Goal: Task Accomplishment & Management: Complete application form

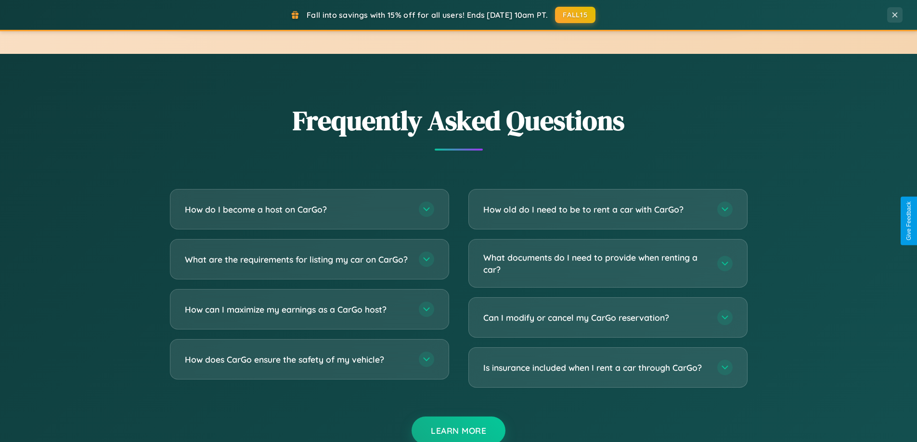
scroll to position [1852, 0]
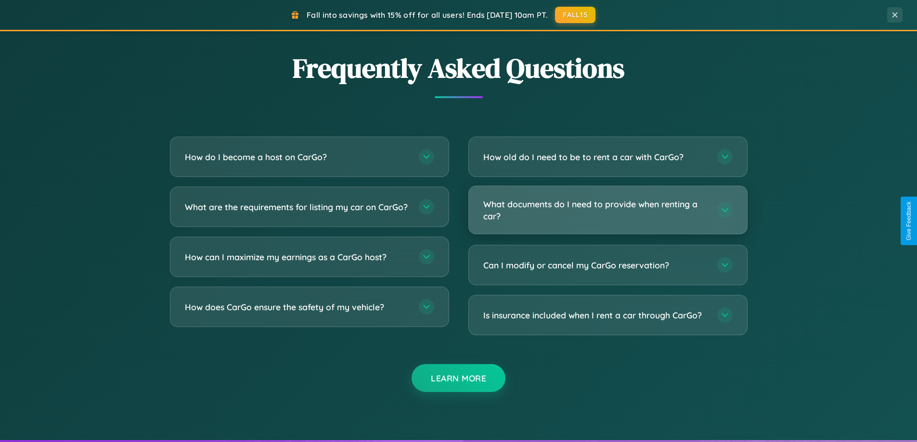
click at [607, 210] on h3 "What documents do I need to provide when renting a car?" at bounding box center [595, 210] width 224 height 24
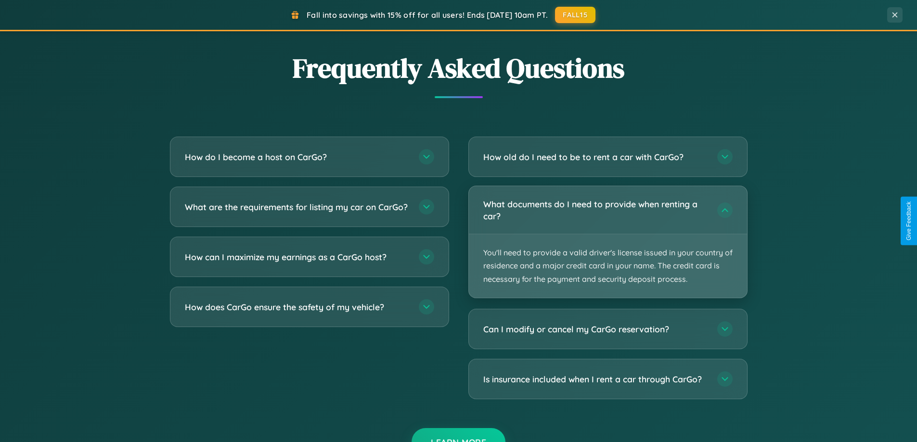
click at [607, 242] on p "You'll need to provide a valid driver's license issued in your country of resid…" at bounding box center [608, 266] width 278 height 64
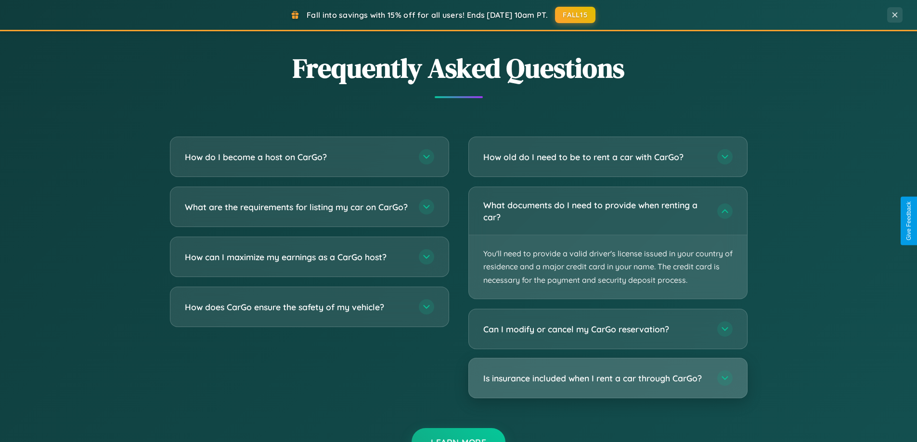
click at [607, 378] on h3 "Is insurance included when I rent a car through CarGo?" at bounding box center [595, 379] width 224 height 12
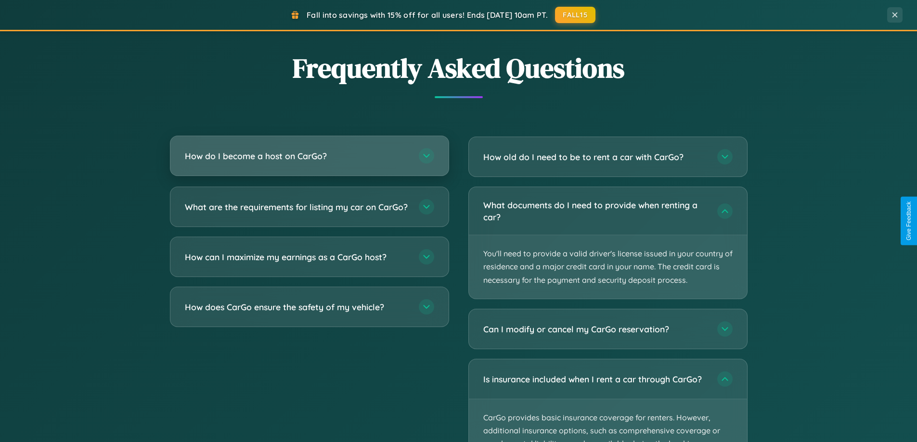
click at [309, 156] on h3 "How do I become a host on CarGo?" at bounding box center [297, 156] width 224 height 12
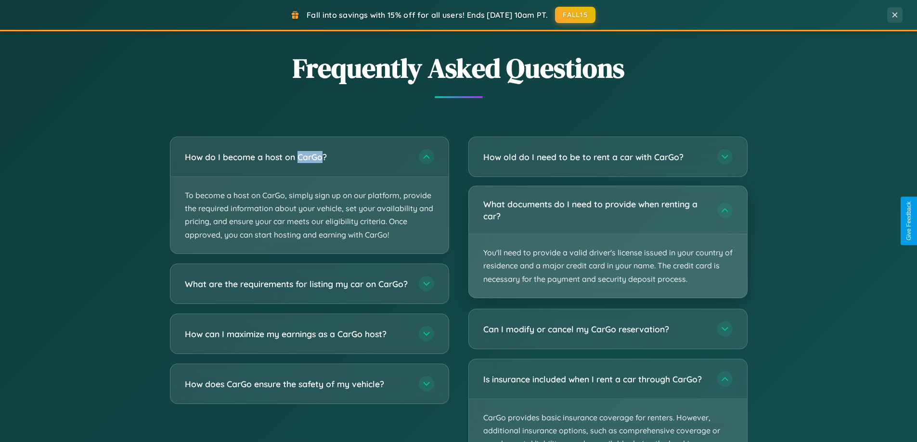
click at [607, 242] on p "You'll need to provide a valid driver's license issued in your country of resid…" at bounding box center [608, 266] width 278 height 64
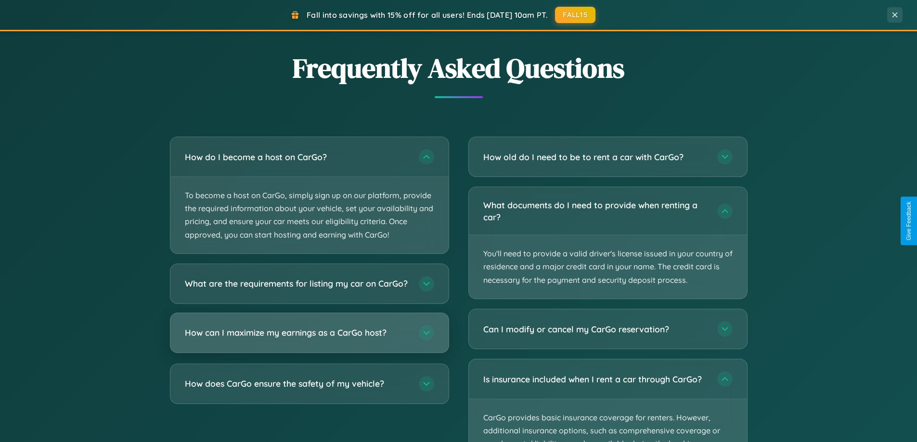
click at [309, 339] on h3 "How can I maximize my earnings as a CarGo host?" at bounding box center [297, 333] width 224 height 12
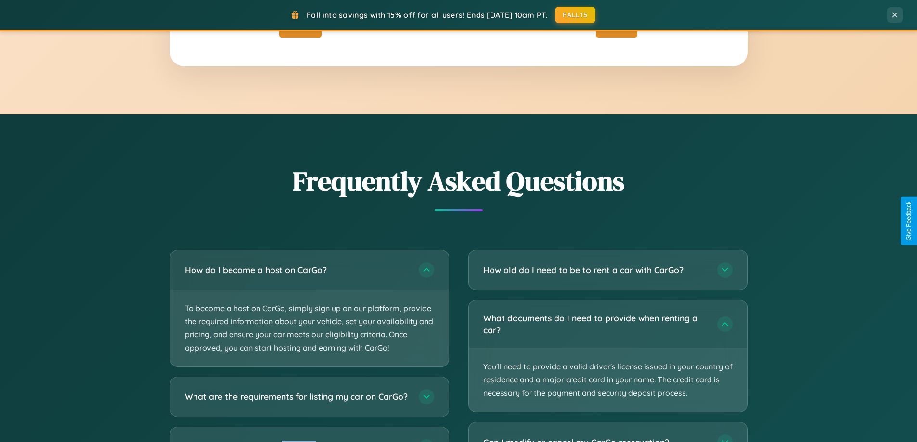
scroll to position [0, 0]
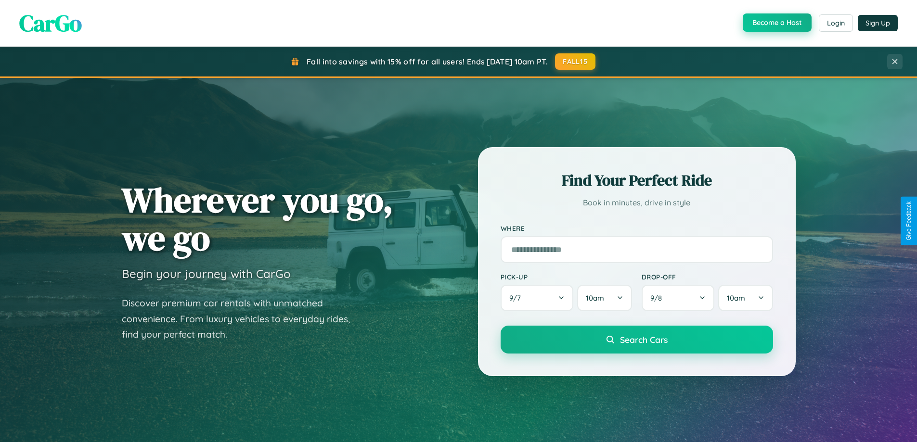
click at [776, 23] on button "Become a Host" at bounding box center [777, 22] width 69 height 18
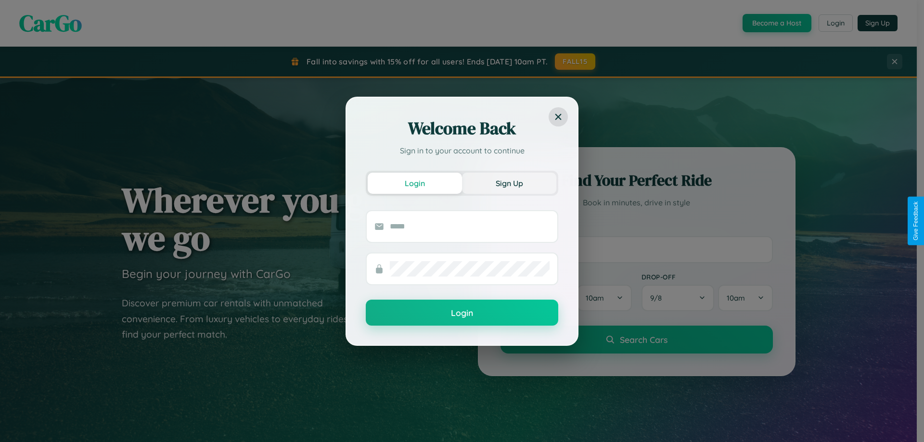
click at [509, 183] on button "Sign Up" at bounding box center [509, 183] width 94 height 21
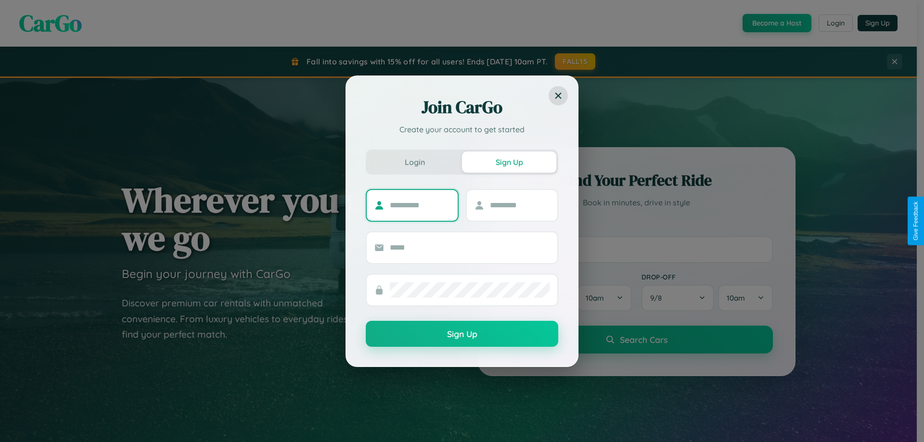
click at [420, 205] on input "text" at bounding box center [420, 205] width 60 height 15
type input "********"
click at [519, 205] on input "text" at bounding box center [520, 205] width 60 height 15
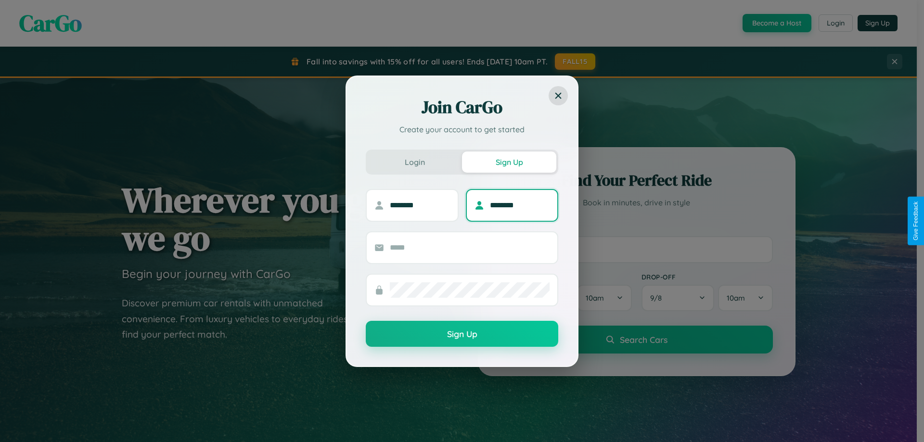
type input "********"
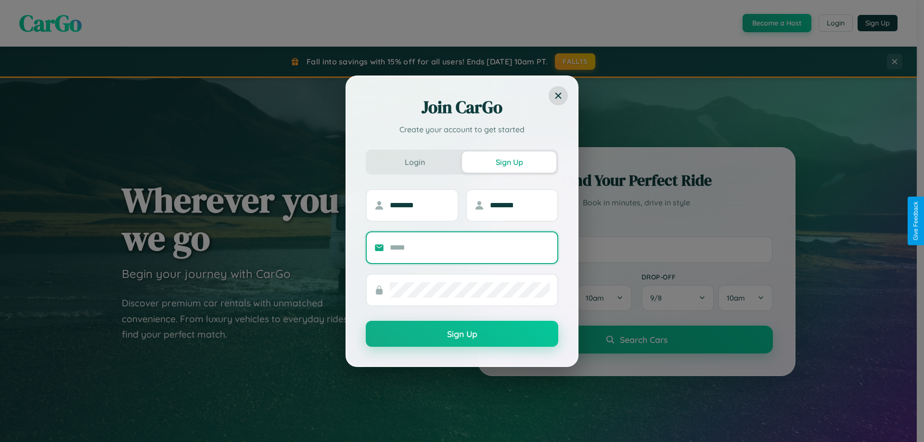
click at [470, 247] on input "text" at bounding box center [470, 247] width 160 height 15
type input "**********"
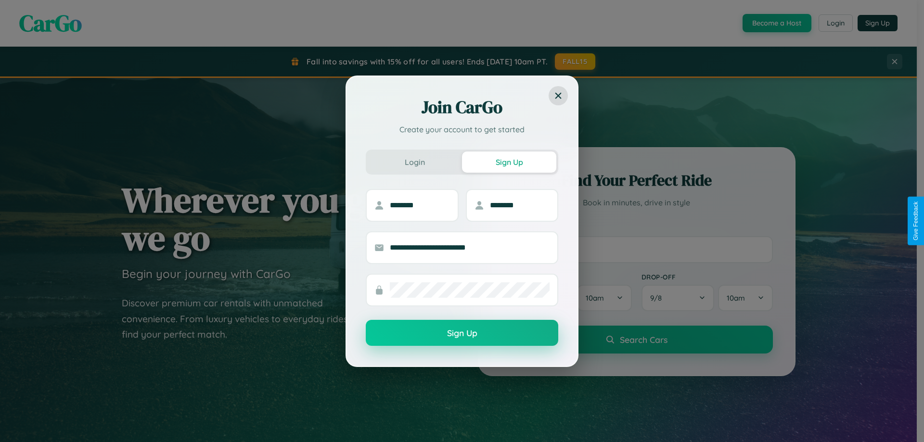
click at [462, 334] on button "Sign Up" at bounding box center [462, 333] width 193 height 26
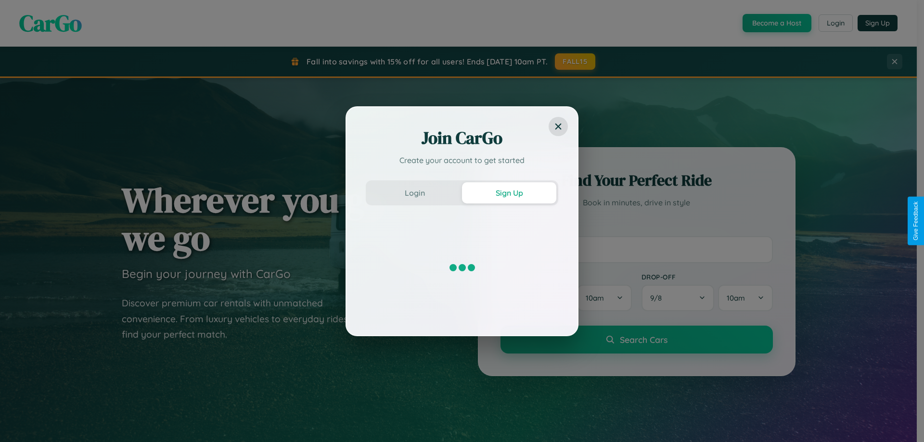
click at [776, 23] on div "Join CarGo Create your account to get started Login Sign Up" at bounding box center [462, 221] width 924 height 442
